Goal: Ask a question

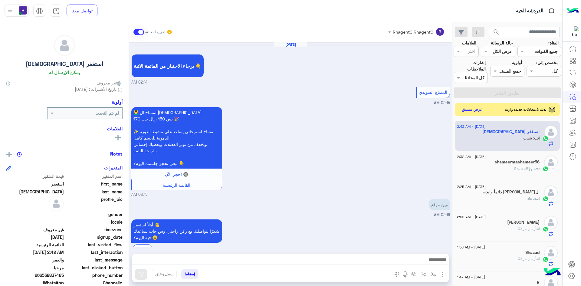
scroll to position [568, 0]
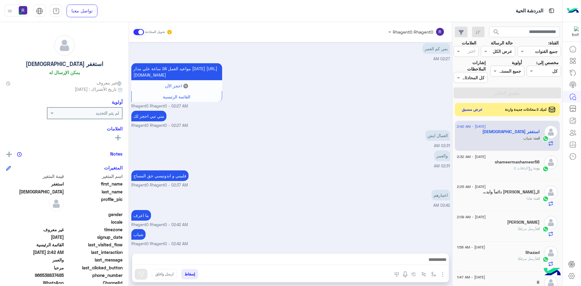
click at [465, 110] on button "عرض مسبق" at bounding box center [473, 109] width 26 height 9
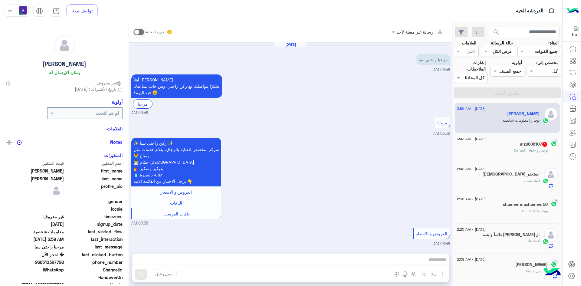
scroll to position [190, 0]
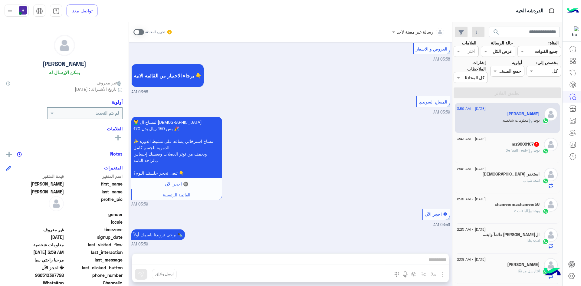
click at [515, 154] on div "[PERSON_NAME] : Default reply" at bounding box center [498, 153] width 83 height 11
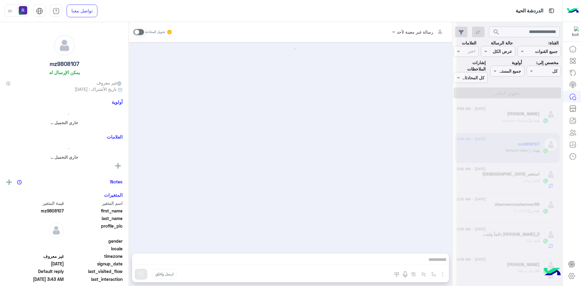
scroll to position [106, 0]
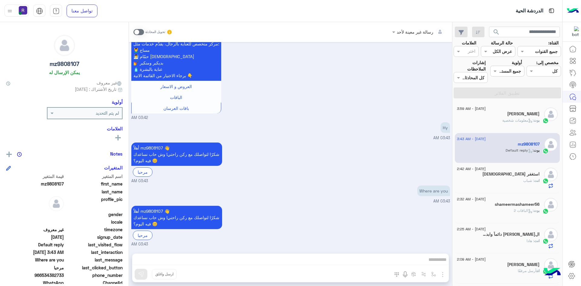
click at [519, 129] on div "[DATE] - 3:59 AM [PERSON_NAME] : معلومات شخصية" at bounding box center [507, 118] width 105 height 30
click at [519, 127] on div "بوت : معلومات شخصية" at bounding box center [498, 123] width 83 height 11
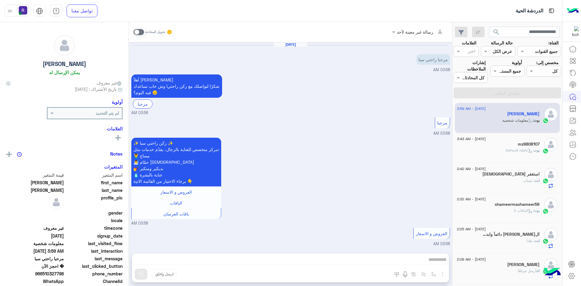
scroll to position [190, 0]
